Goal: Transaction & Acquisition: Purchase product/service

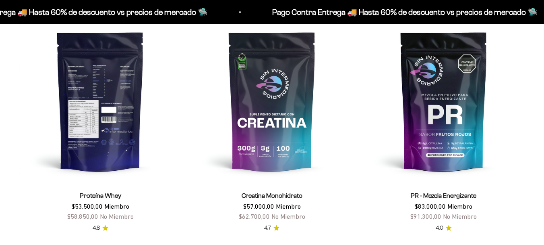
scroll to position [307, 0]
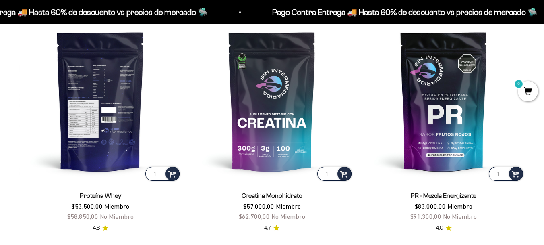
click at [93, 103] on img at bounding box center [100, 101] width 162 height 162
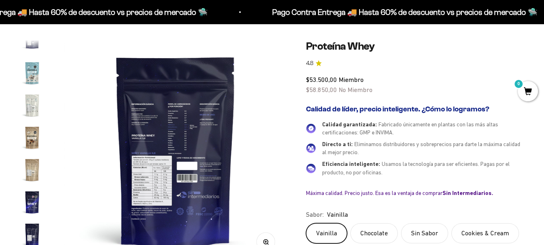
scroll to position [0, 0]
click at [31, 229] on img "Ir al artículo 19" at bounding box center [32, 234] width 26 height 26
click at [34, 142] on img "Ir al artículo 16" at bounding box center [32, 138] width 26 height 26
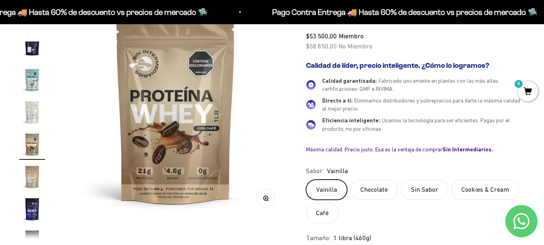
scroll to position [121, 0]
